Goal: Browse casually

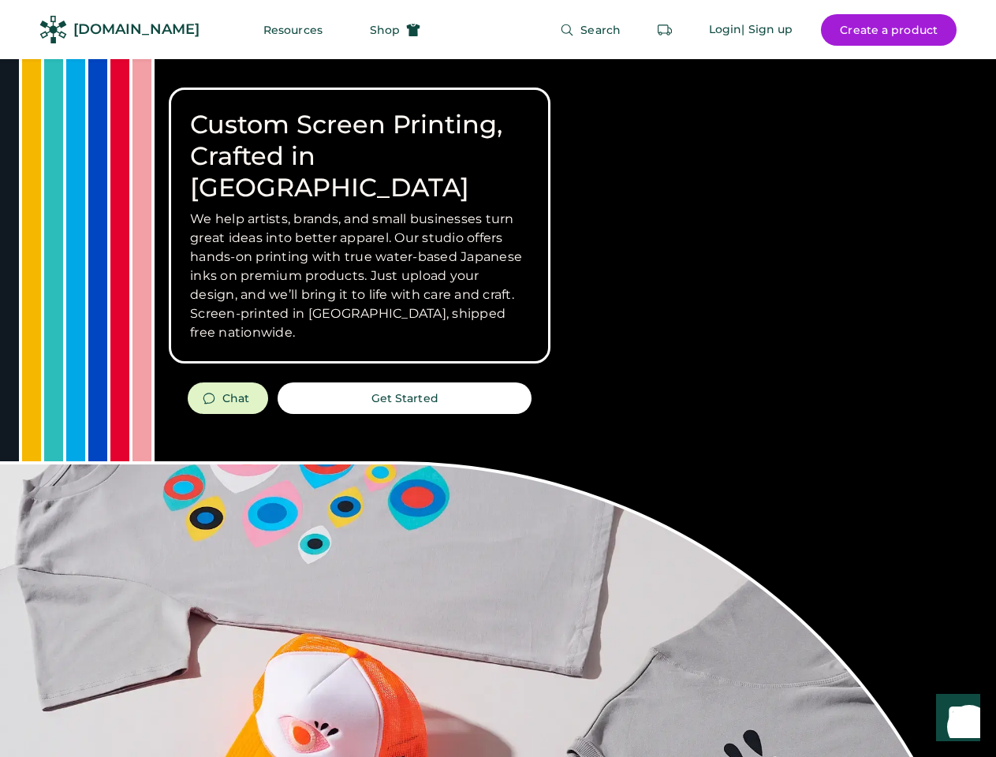
click at [498, 378] on div "Custom Screen Printing, Crafted in [GEOGRAPHIC_DATA] We help artists, brands, a…" at bounding box center [498, 559] width 996 height 1001
click at [498, 408] on div "Custom Screen Printing, Crafted in [GEOGRAPHIC_DATA] We help artists, brands, a…" at bounding box center [498, 559] width 996 height 1001
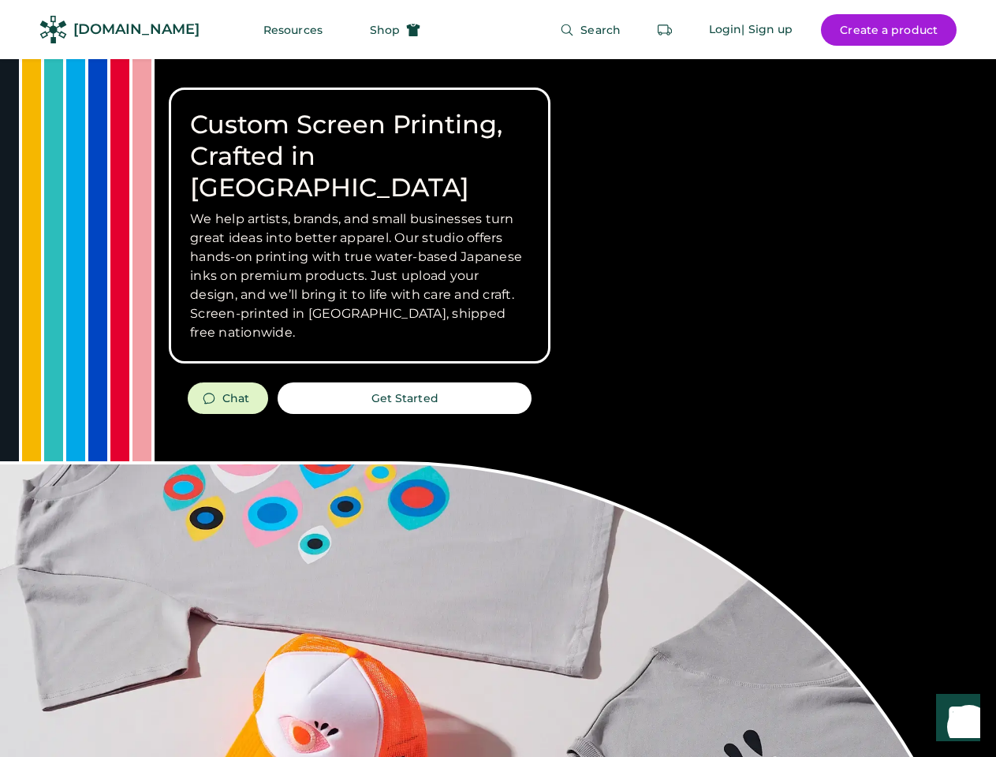
click at [498, 408] on div "Custom Screen Printing, Crafted in [GEOGRAPHIC_DATA] We help artists, brands, a…" at bounding box center [498, 559] width 996 height 1001
click at [360, 226] on h3 "We help artists, brands, and small businesses turn great ideas into better appa…" at bounding box center [359, 276] width 339 height 132
click at [360, 210] on h3 "We help artists, brands, and small businesses turn great ideas into better appa…" at bounding box center [359, 276] width 339 height 132
click at [360, 140] on h1 "Custom Screen Printing, Crafted in [GEOGRAPHIC_DATA]" at bounding box center [359, 156] width 339 height 95
